Goal: Use online tool/utility: Use online tool/utility

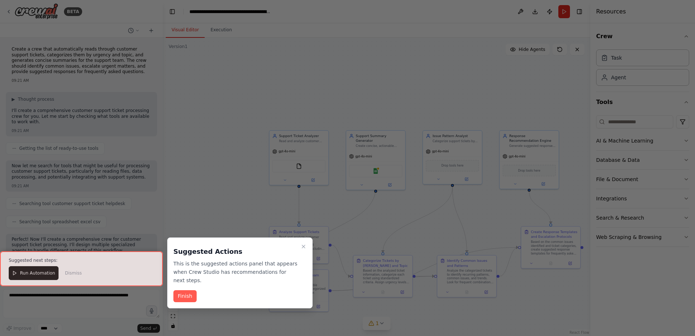
scroll to position [970, 0]
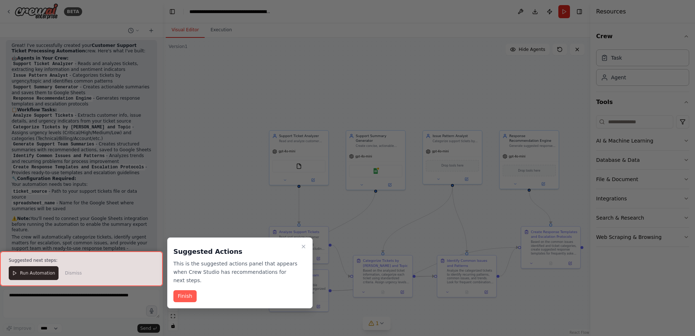
drag, startPoint x: 187, startPoint y: 290, endPoint x: 242, endPoint y: 262, distance: 61.3
click at [242, 263] on div "Suggested Actions This is the suggested actions panel that appears when Crew St…" at bounding box center [239, 272] width 145 height 71
click at [190, 290] on button "Finish" at bounding box center [184, 296] width 23 height 12
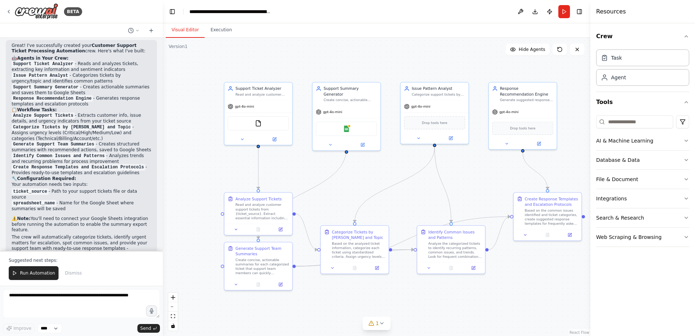
drag, startPoint x: 458, startPoint y: 213, endPoint x: 436, endPoint y: 180, distance: 39.3
click at [436, 180] on div ".deletable-edge-delete-btn { width: 20px; height: 20px; border: 0px solid #ffff…" at bounding box center [376, 187] width 427 height 298
click at [381, 325] on icon at bounding box center [382, 323] width 6 height 6
click at [452, 304] on button at bounding box center [456, 304] width 12 height 9
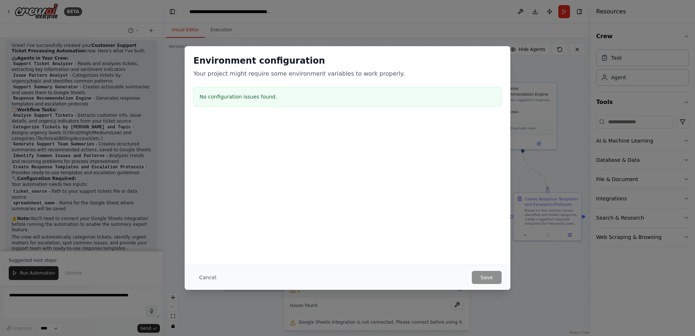
click at [418, 166] on div at bounding box center [347, 154] width 325 height 73
click at [553, 328] on div "Environment configuration Your project might require some environment variables…" at bounding box center [347, 168] width 695 height 336
click at [494, 270] on div "Cancel Save" at bounding box center [347, 276] width 325 height 25
click at [202, 274] on button "Cancel" at bounding box center [207, 277] width 29 height 13
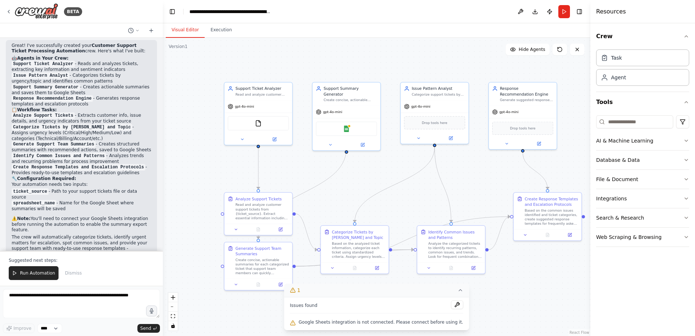
click at [394, 321] on span "Google Sheets integration is not connected. Please connect before using it." at bounding box center [381, 322] width 165 height 6
click at [342, 124] on div "Google Sheets" at bounding box center [346, 128] width 61 height 14
click at [346, 124] on img at bounding box center [346, 127] width 7 height 7
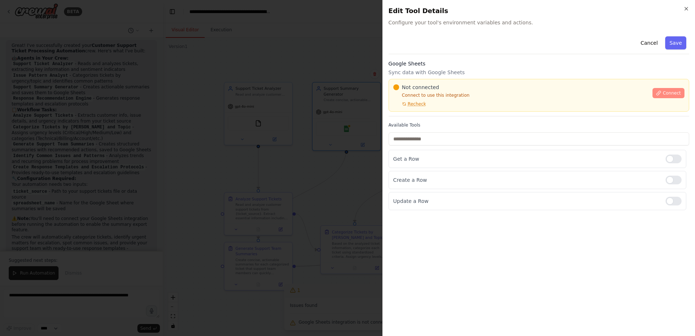
click at [680, 93] on span "Connect" at bounding box center [671, 93] width 18 height 6
click at [441, 106] on div "Not connected Connect to use this integration Recheck" at bounding box center [520, 95] width 255 height 23
click at [422, 107] on div "Not connected Connect to use this integration Recheck Connect" at bounding box center [538, 95] width 300 height 33
click at [293, 135] on div at bounding box center [347, 168] width 695 height 336
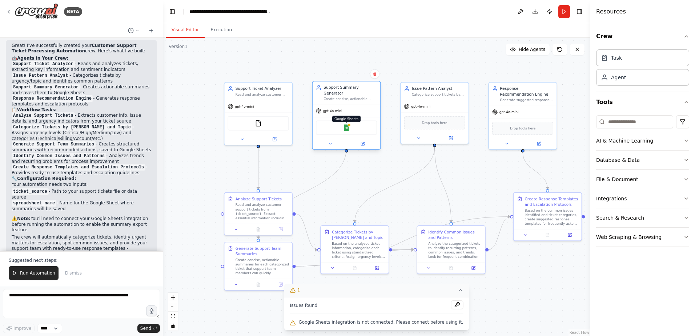
click at [346, 124] on img at bounding box center [346, 127] width 7 height 7
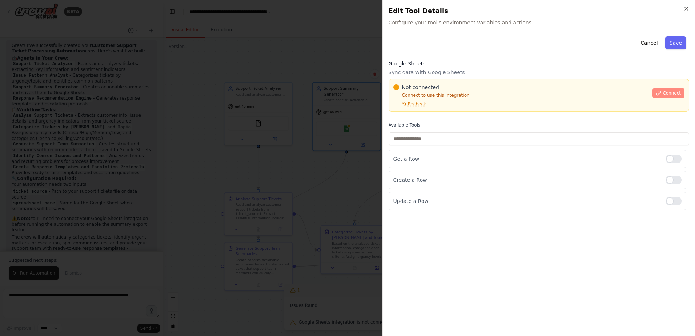
click at [657, 93] on button "Connect" at bounding box center [668, 93] width 32 height 10
click at [416, 109] on div "Not connected Connect to use this integration Recheck Connect" at bounding box center [538, 95] width 300 height 33
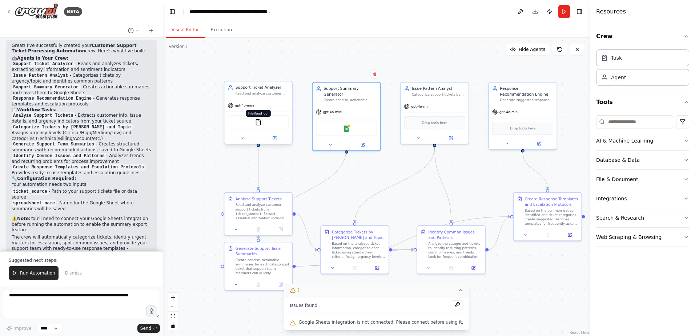
click at [259, 121] on img at bounding box center [258, 122] width 7 height 7
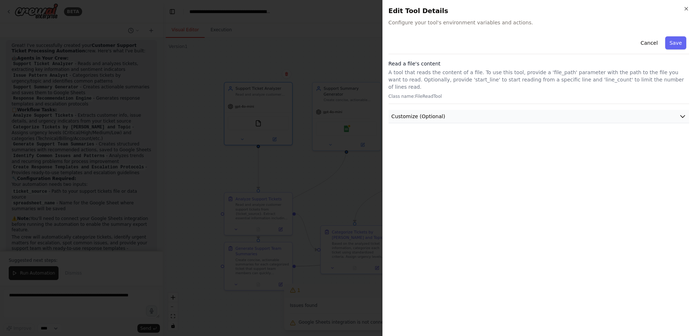
click at [543, 110] on button "Customize (Optional)" at bounding box center [538, 116] width 300 height 13
click at [687, 8] on icon "button" at bounding box center [686, 9] width 6 height 6
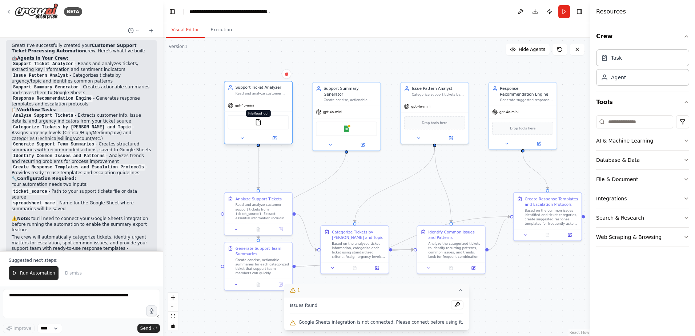
click at [256, 123] on img at bounding box center [258, 122] width 7 height 7
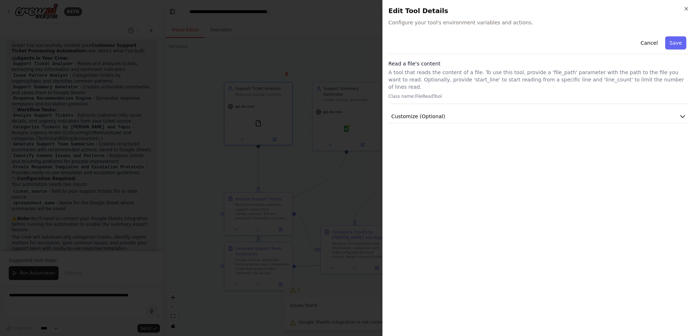
click at [547, 102] on div "Cancel Save Read a file's content A tool that reads the content of a file. To u…" at bounding box center [538, 78] width 300 height 90
click at [535, 110] on button "Customize (Optional)" at bounding box center [538, 116] width 300 height 13
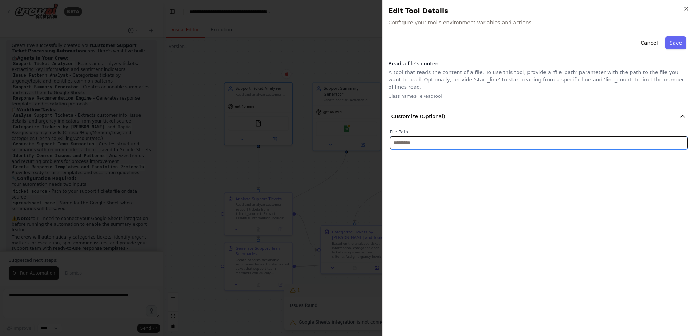
click at [449, 138] on input "text" at bounding box center [539, 142] width 298 height 13
paste input "**********"
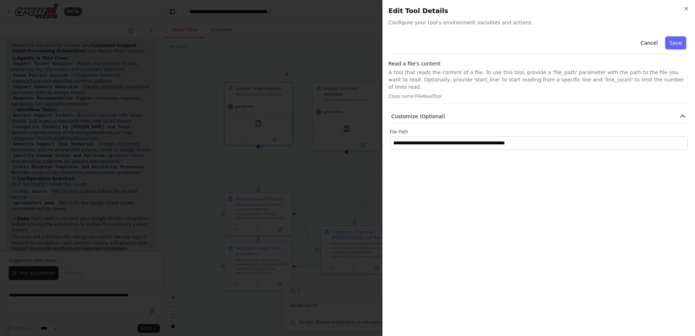
click at [545, 223] on div "**********" at bounding box center [538, 181] width 300 height 296
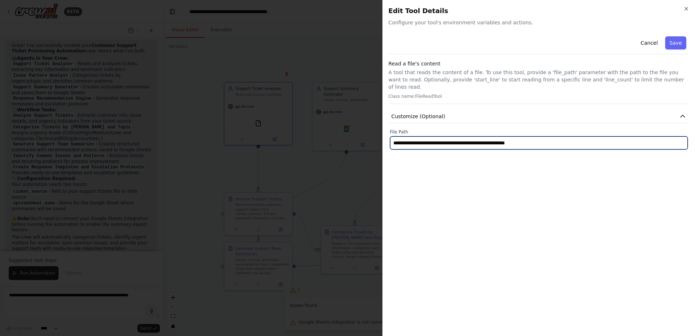
click at [551, 136] on input "**********" at bounding box center [539, 142] width 298 height 13
click at [396, 136] on input "**********" at bounding box center [539, 142] width 298 height 13
type input "**********"
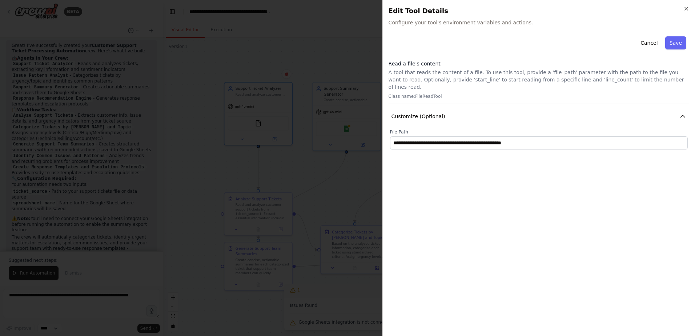
click at [478, 206] on div "**********" at bounding box center [538, 181] width 300 height 296
click at [684, 44] on button "Save" at bounding box center [675, 42] width 21 height 13
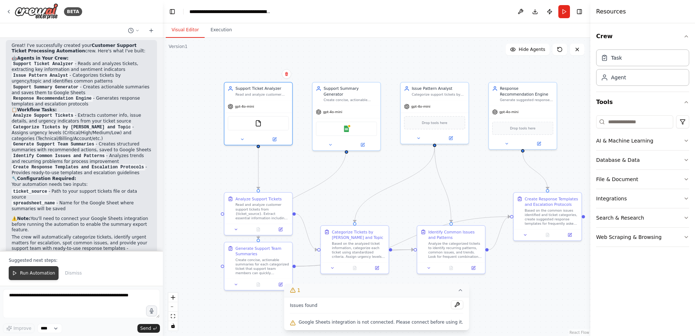
click at [31, 277] on button "Run Automation" at bounding box center [34, 273] width 50 height 14
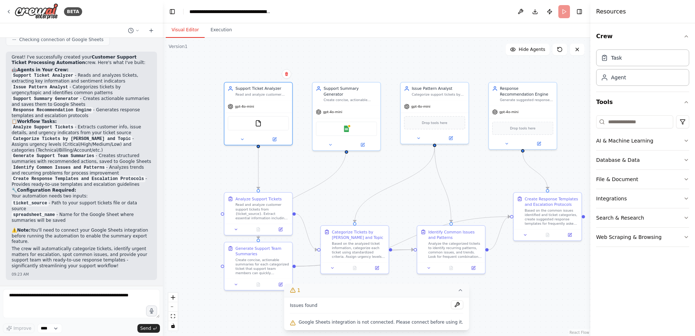
scroll to position [935, 0]
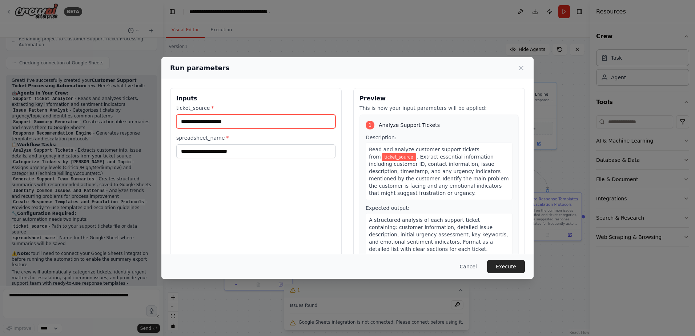
click at [221, 122] on input "ticket_source *" at bounding box center [255, 121] width 159 height 14
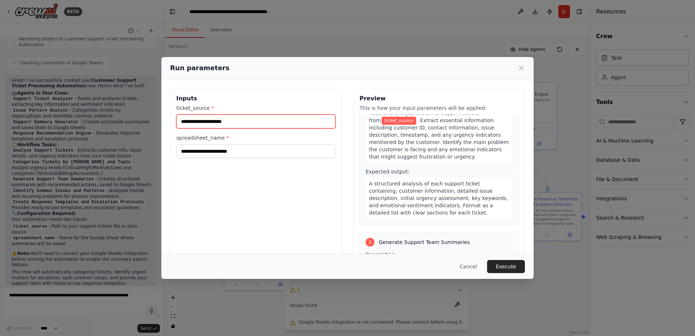
click at [248, 125] on input "ticket_source *" at bounding box center [255, 121] width 159 height 14
paste input "**********"
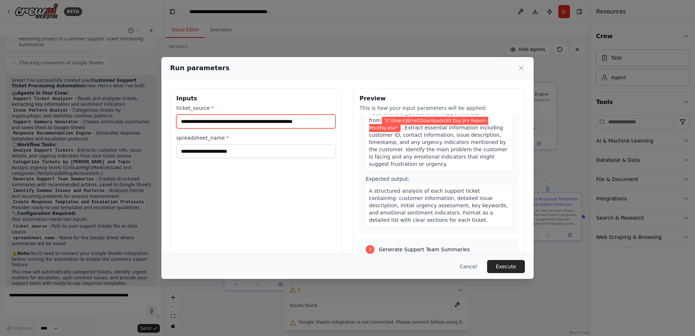
type input "**********"
click at [218, 190] on div "**********" at bounding box center [255, 174] width 171 height 172
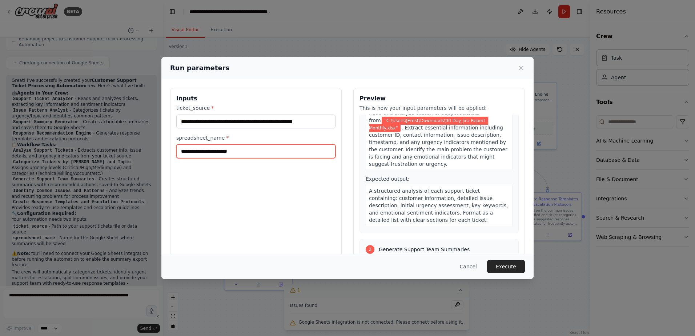
click at [222, 150] on input "spreadsheet_name *" at bounding box center [255, 151] width 159 height 14
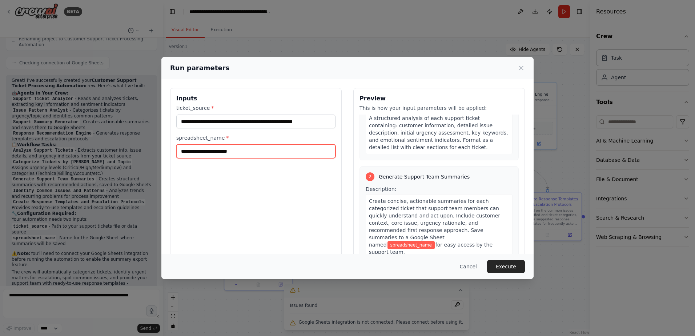
scroll to position [145, 0]
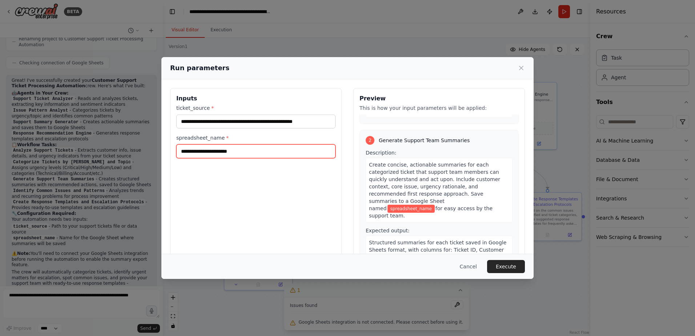
click at [253, 155] on input "spreadsheet_name *" at bounding box center [255, 151] width 159 height 14
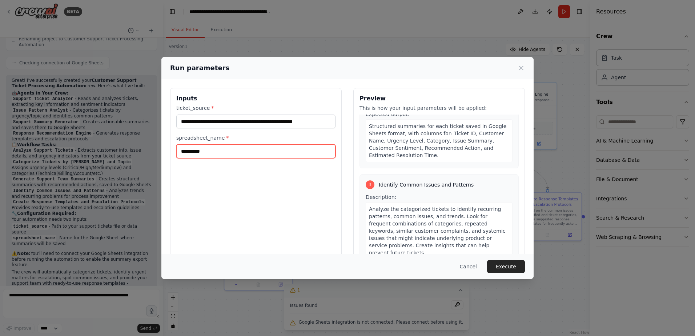
scroll to position [218, 0]
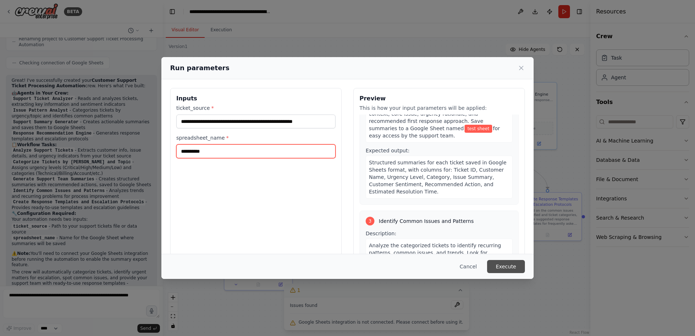
type input "**********"
click at [519, 268] on button "Execute" at bounding box center [506, 266] width 38 height 13
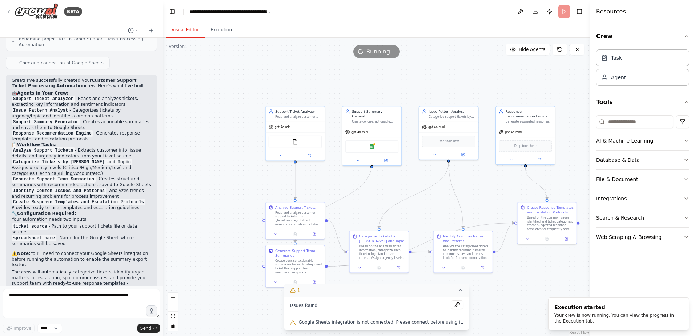
scroll to position [970, 0]
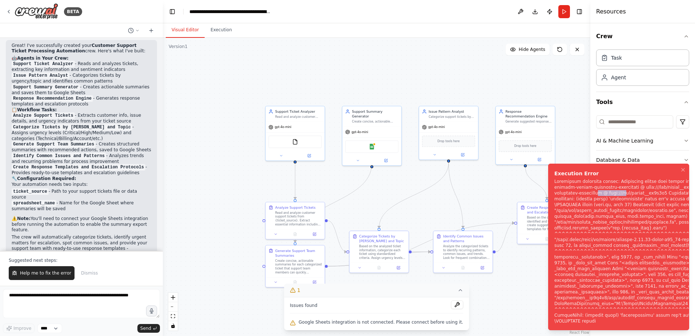
drag, startPoint x: 630, startPoint y: 187, endPoint x: 609, endPoint y: 186, distance: 21.4
click at [609, 186] on div "Notifications (F8)" at bounding box center [665, 250] width 223 height 145
click at [622, 209] on div "Notifications (F8)" at bounding box center [665, 250] width 223 height 145
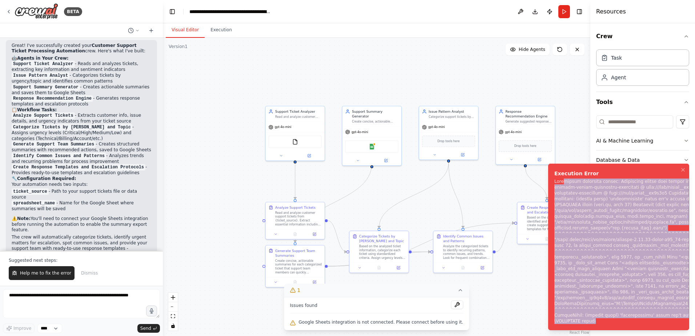
drag, startPoint x: 563, startPoint y: 177, endPoint x: 696, endPoint y: 353, distance: 220.7
click at [694, 324] on div "Notifications (F8)" at bounding box center [665, 250] width 223 height 145
click at [594, 285] on div "Notifications (F8)" at bounding box center [665, 250] width 223 height 145
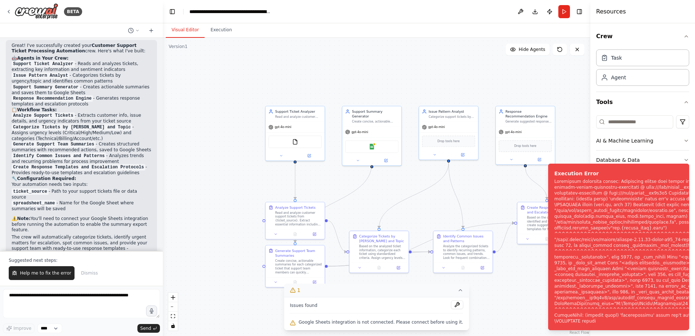
click at [525, 315] on div ".deletable-edge-delete-btn { width: 20px; height: 20px; border: 0px solid #ffff…" at bounding box center [376, 187] width 427 height 298
click at [680, 165] on button "Notifications (F8)" at bounding box center [682, 169] width 9 height 9
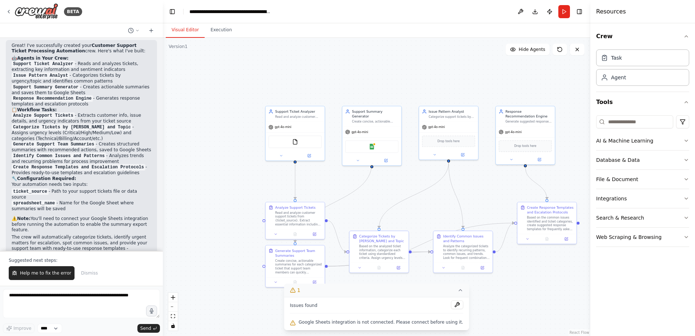
click at [558, 281] on div ".deletable-edge-delete-btn { width: 20px; height: 20px; border: 0px solid #ffff…" at bounding box center [376, 187] width 427 height 298
